Goal: Entertainment & Leisure: Browse casually

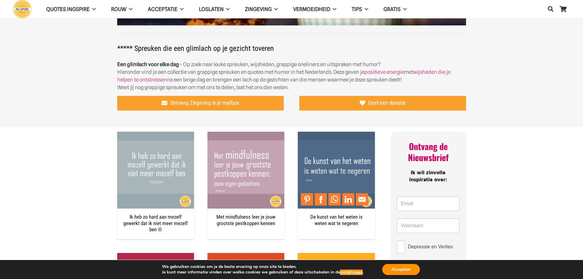
scroll to position [153, 0]
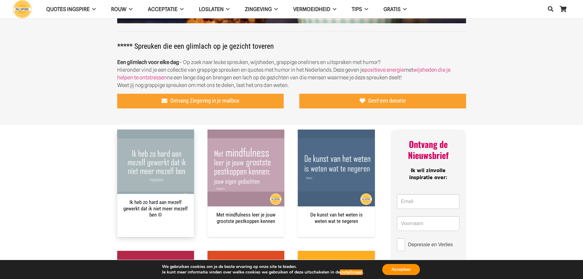
drag, startPoint x: 128, startPoint y: 200, endPoint x: 173, endPoint y: 208, distance: 45.6
click at [173, 208] on h2 "Ik heb zo hard aan mezelf gewerkt dat ik niet meer mezelf ben ©" at bounding box center [155, 208] width 65 height 19
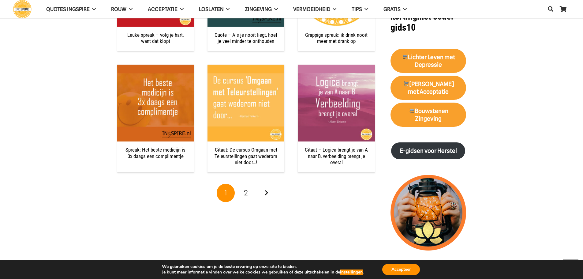
scroll to position [581, 0]
click at [266, 194] on link "Volgende" at bounding box center [266, 192] width 18 height 18
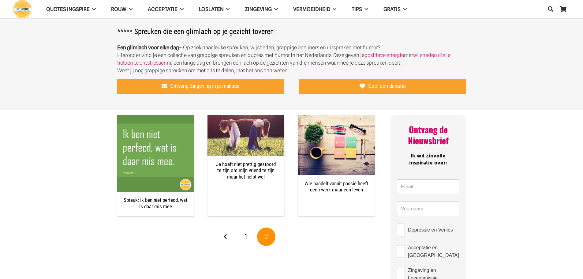
scroll to position [275, 0]
